Goal: Task Accomplishment & Management: Use online tool/utility

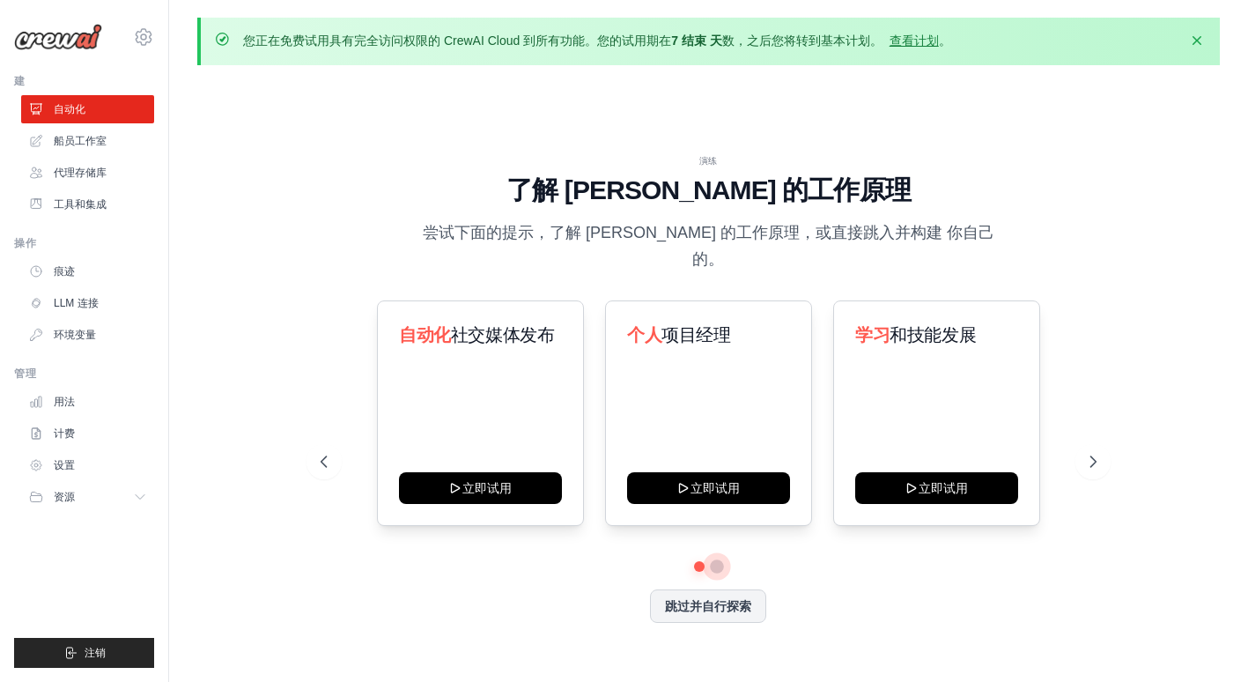
click at [715, 559] on button at bounding box center [718, 566] width 14 height 14
click at [695, 560] on button at bounding box center [699, 566] width 12 height 12
click at [472, 445] on div "自动化 社交媒体发布 立即试用" at bounding box center [480, 412] width 207 height 225
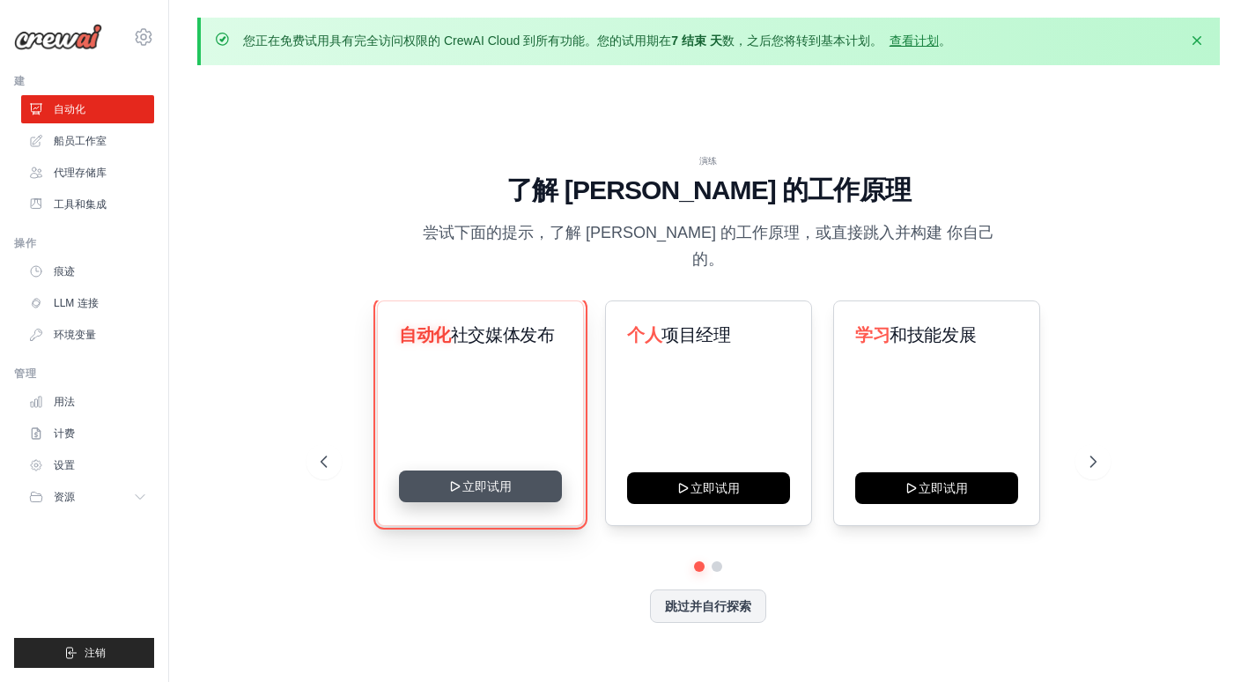
click at [477, 473] on button "立即试用" at bounding box center [480, 486] width 163 height 32
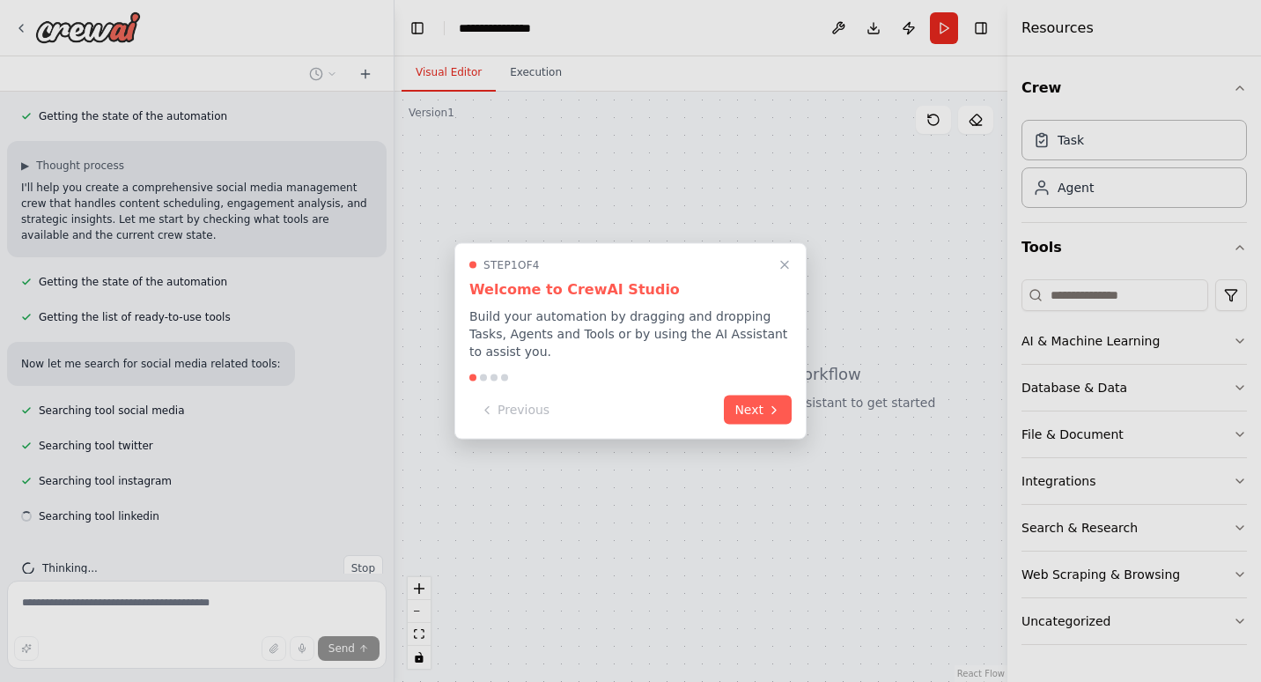
scroll to position [271, 0]
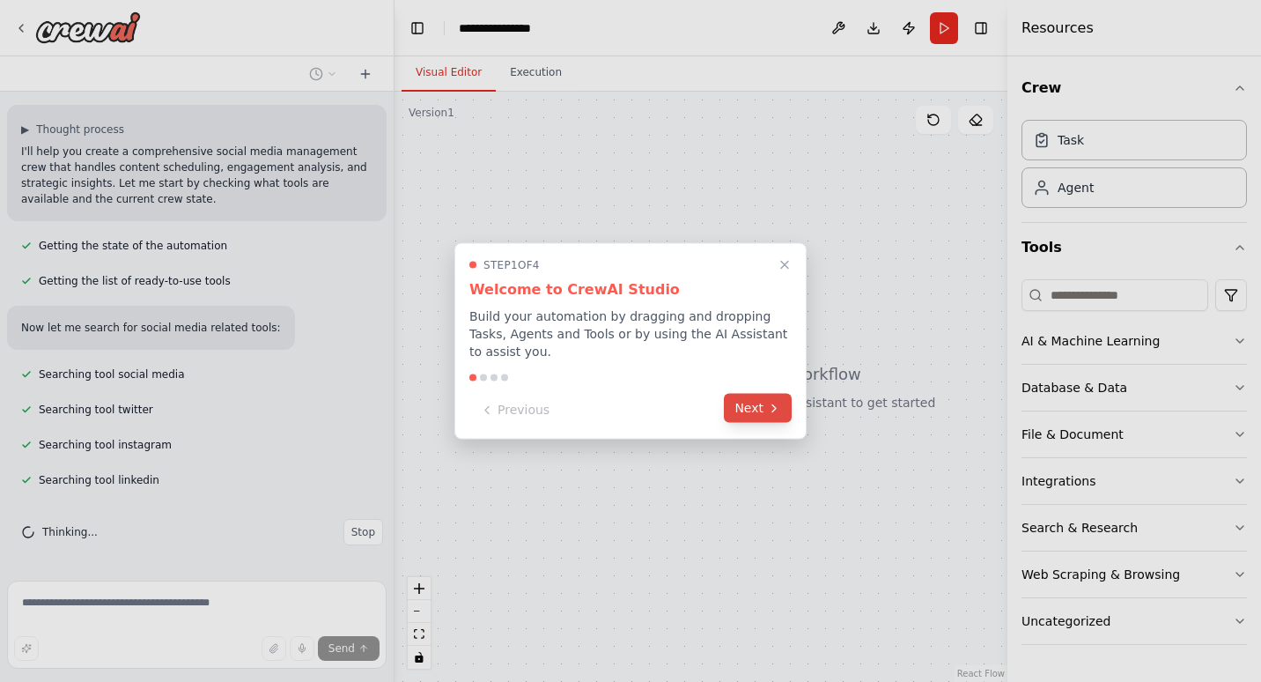
click at [757, 403] on button "Next" at bounding box center [758, 408] width 68 height 29
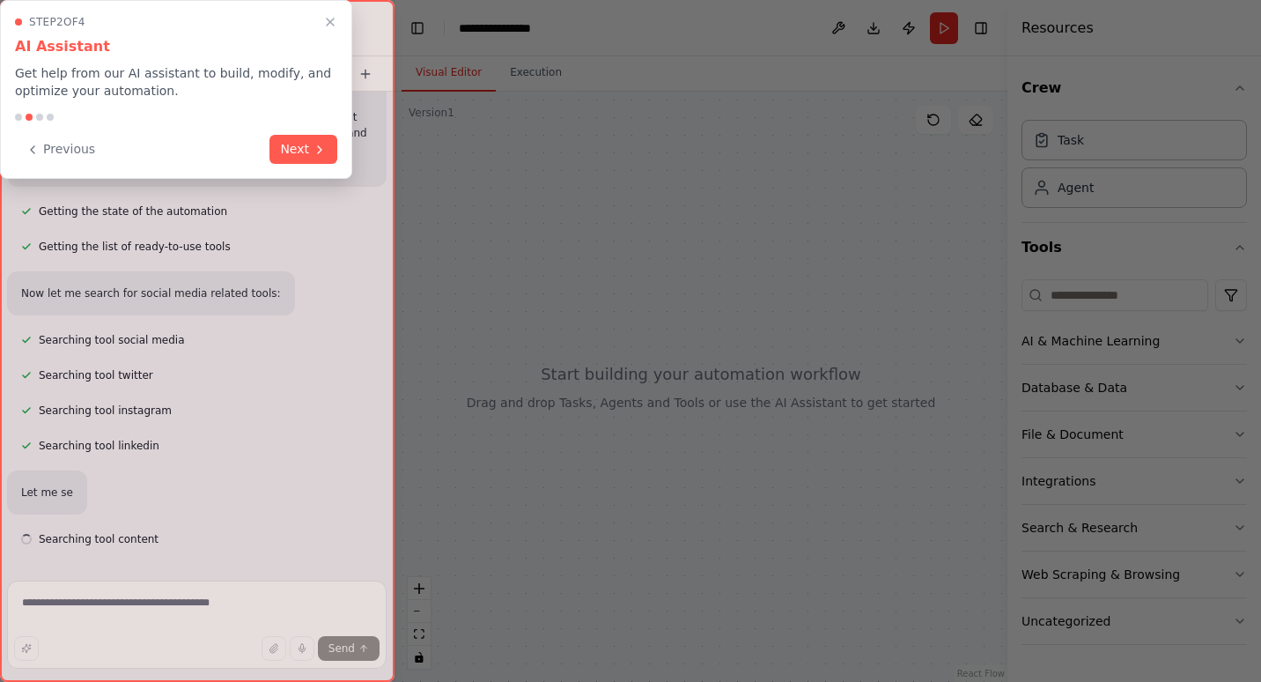
scroll to position [314, 0]
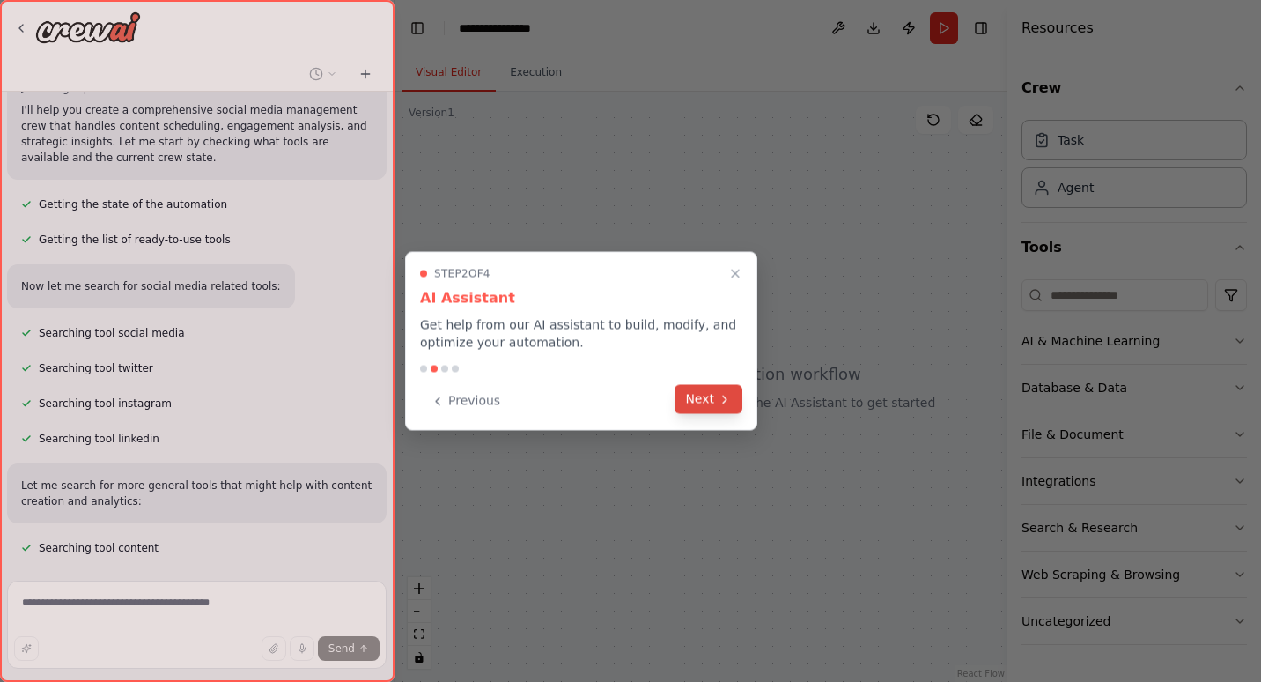
click at [707, 403] on button "Next" at bounding box center [709, 399] width 68 height 29
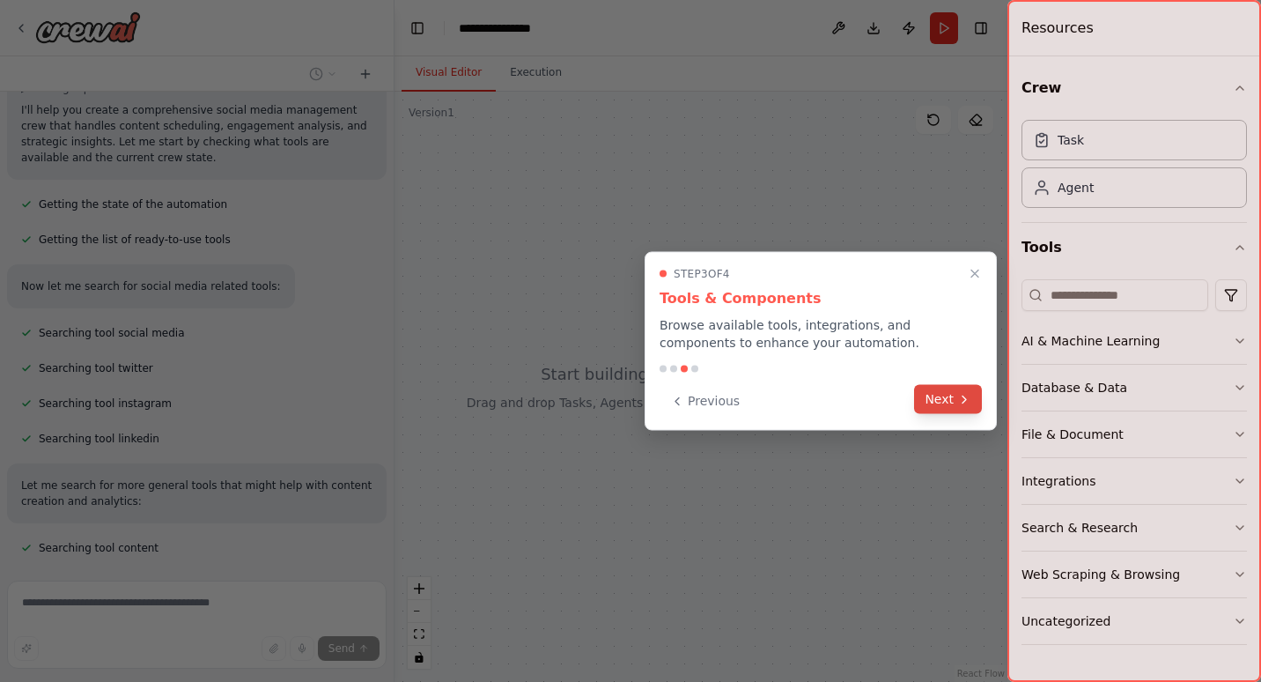
click at [931, 400] on button "Next" at bounding box center [948, 399] width 68 height 29
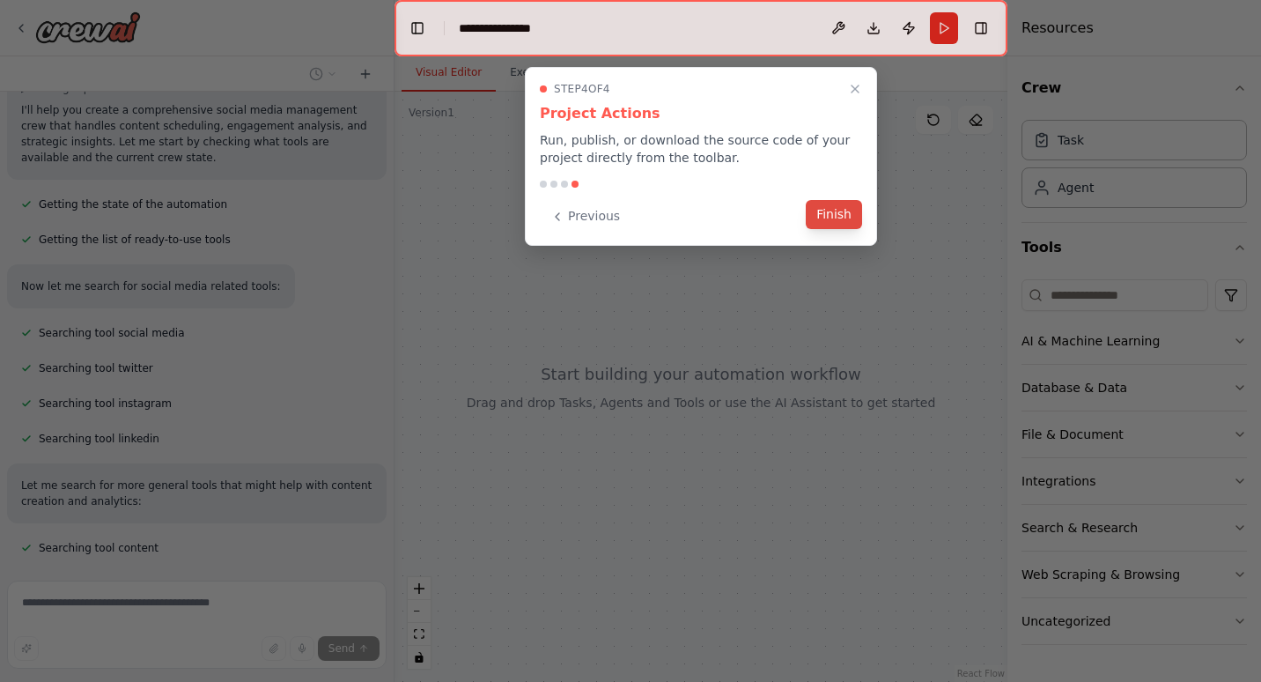
click at [853, 212] on button "Finish" at bounding box center [834, 214] width 56 height 29
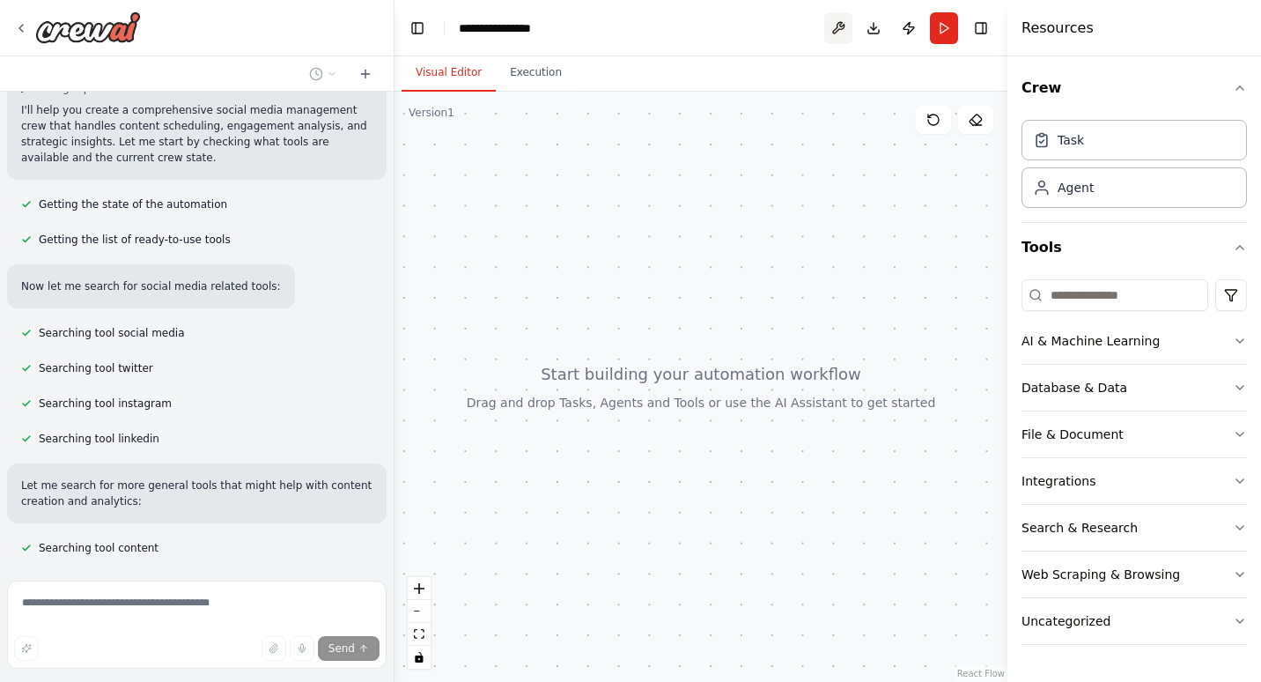
click at [845, 26] on button at bounding box center [838, 28] width 28 height 32
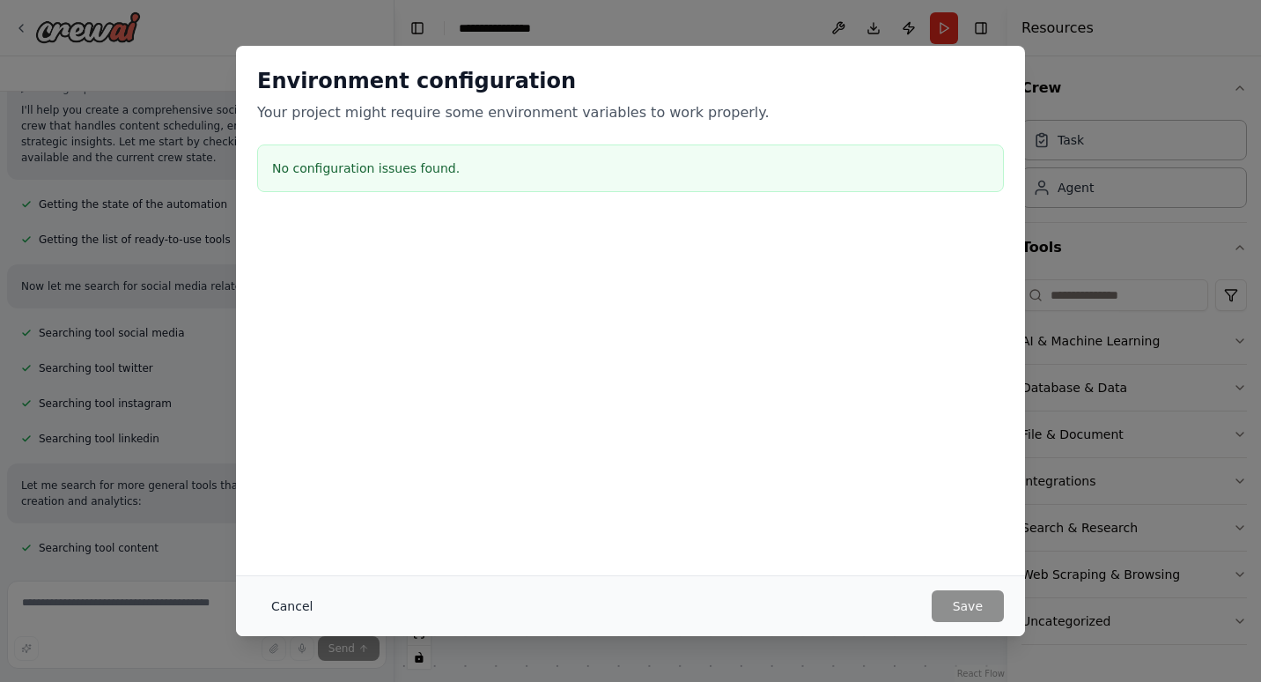
click at [292, 605] on button "Cancel" at bounding box center [292, 606] width 70 height 32
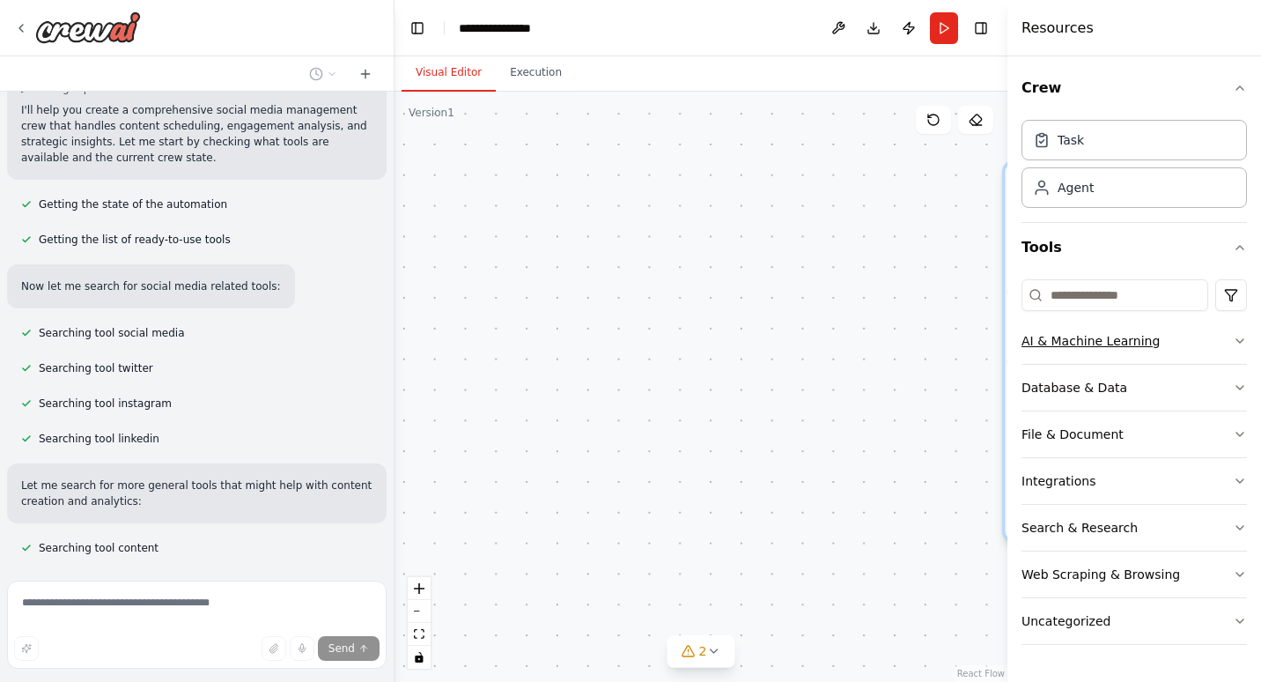
click at [1232, 344] on button "AI & Machine Learning" at bounding box center [1134, 341] width 225 height 46
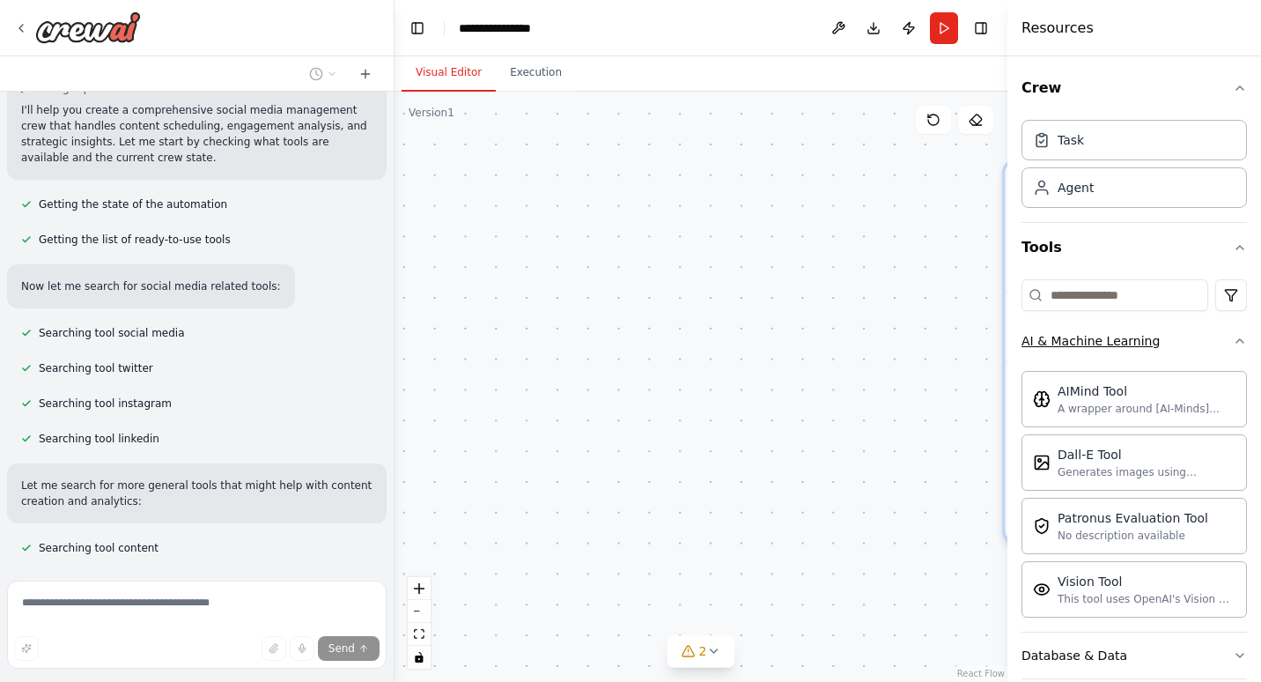
click at [1233, 344] on icon "button" at bounding box center [1240, 341] width 14 height 14
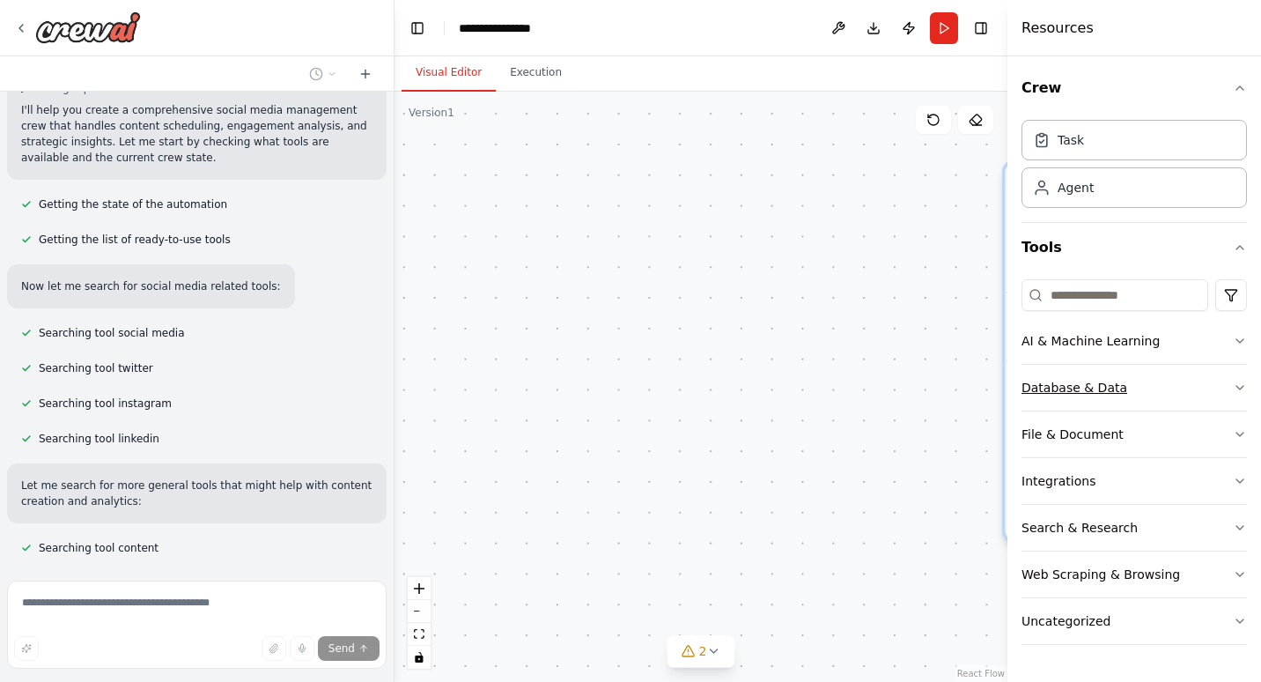
click at [1231, 382] on button "Database & Data" at bounding box center [1134, 388] width 225 height 46
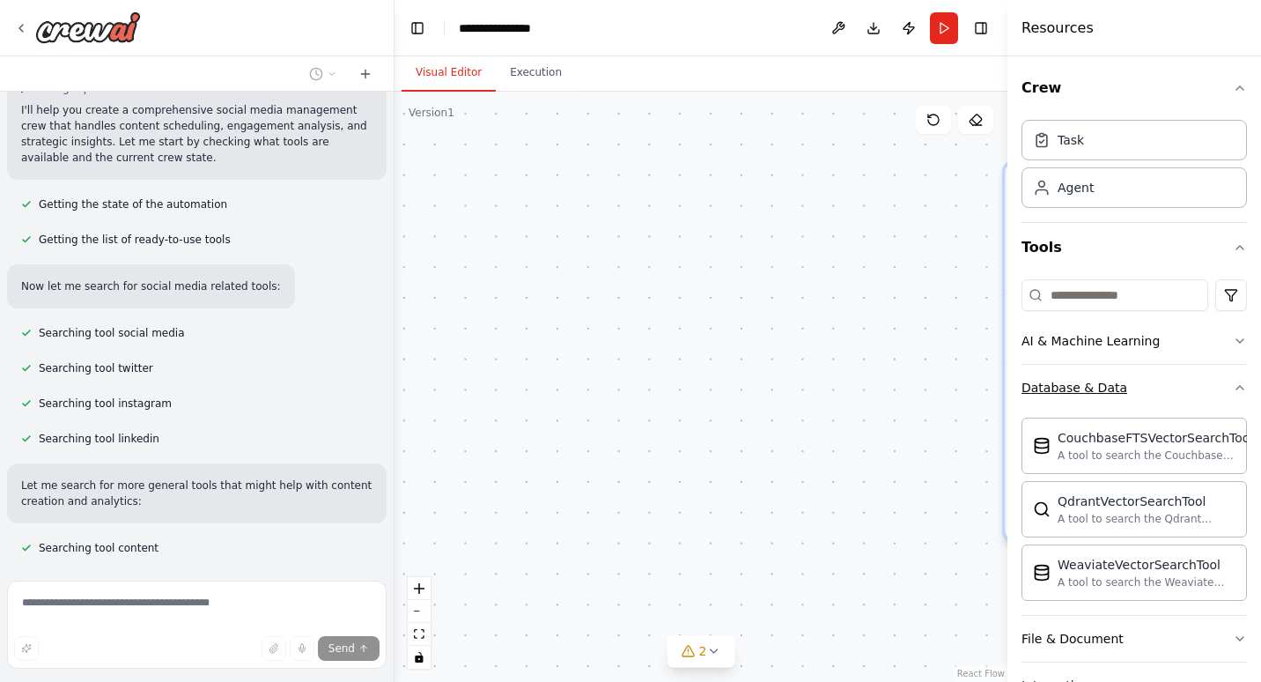
click at [1233, 382] on icon "button" at bounding box center [1240, 387] width 14 height 14
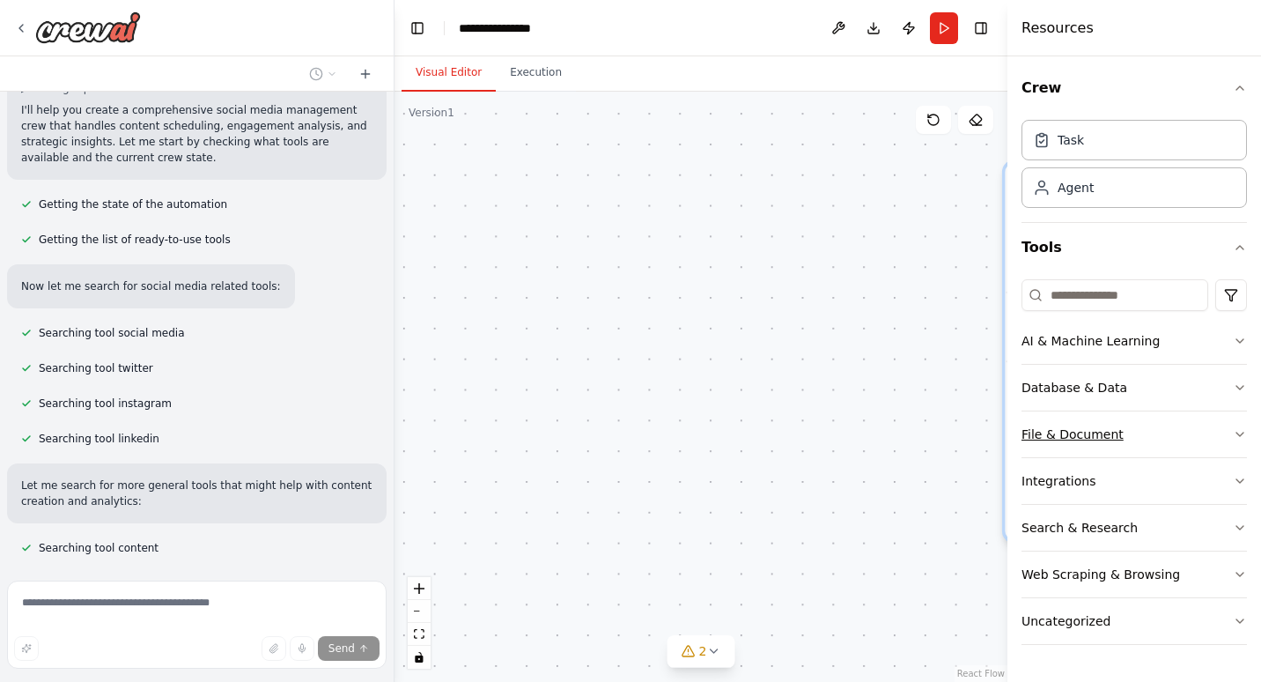
click at [1237, 438] on icon "button" at bounding box center [1240, 434] width 14 height 14
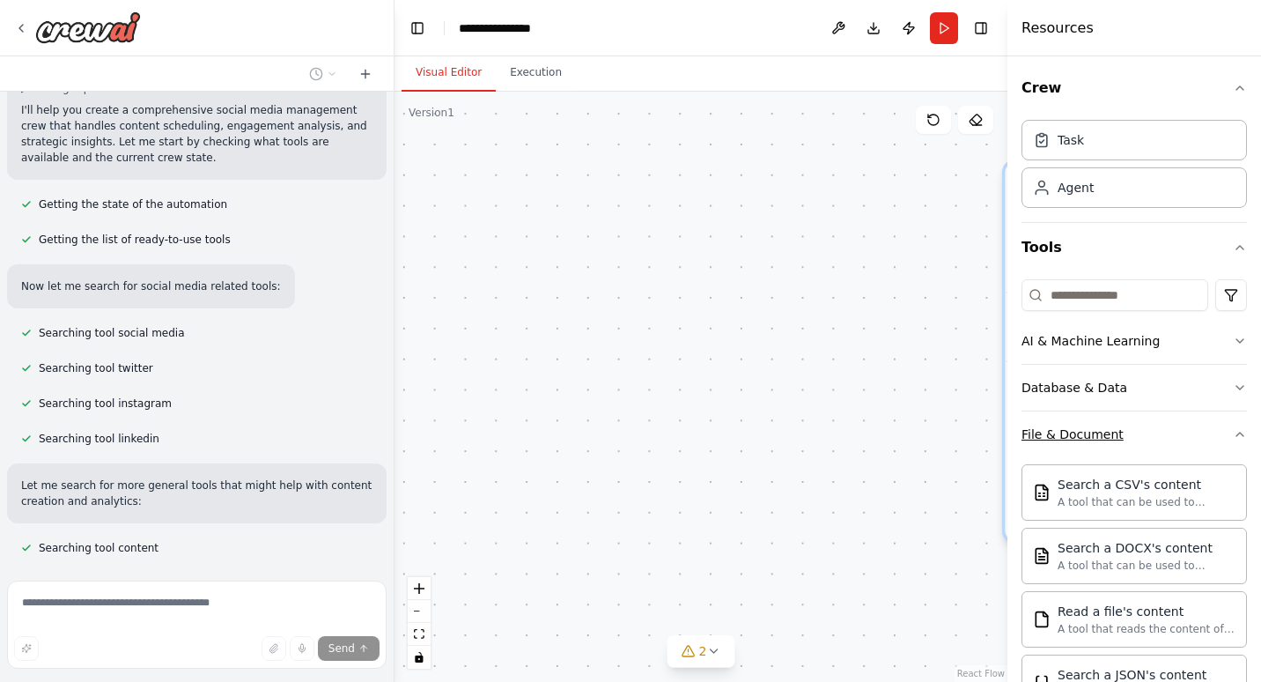
click at [1233, 432] on icon "button" at bounding box center [1240, 434] width 14 height 14
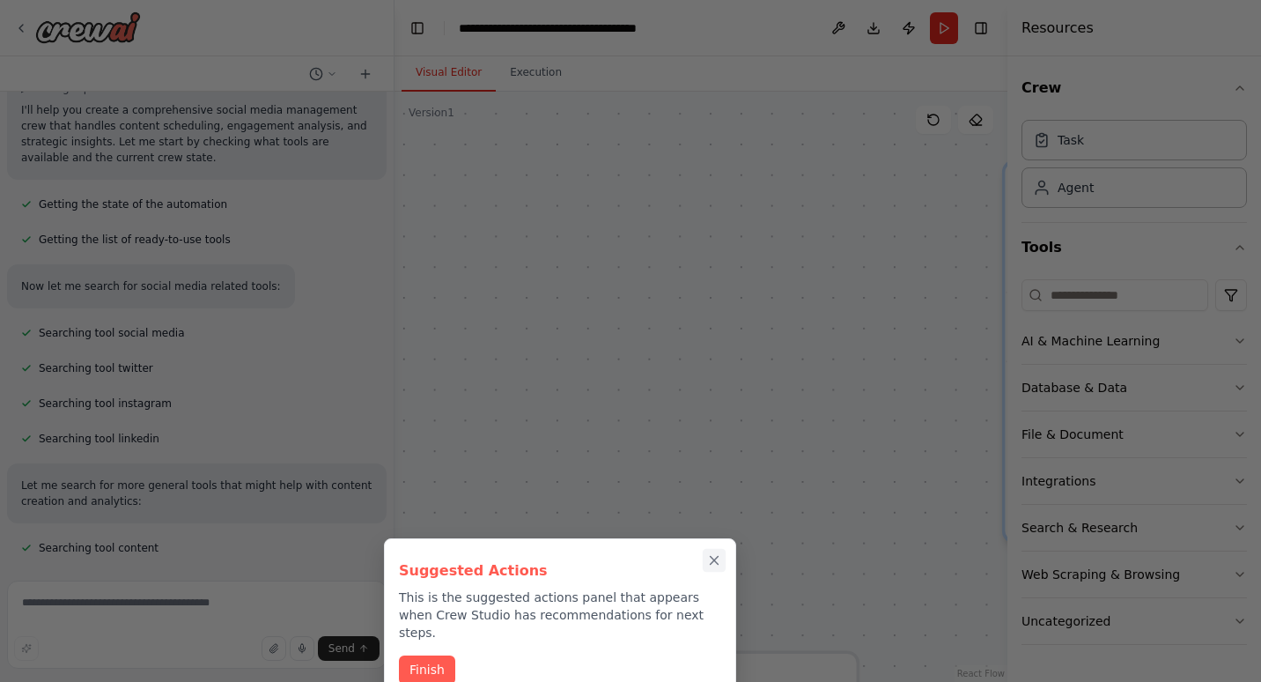
click at [714, 558] on icon "Close walkthrough" at bounding box center [714, 560] width 16 height 16
